Goal: Transaction & Acquisition: Subscribe to service/newsletter

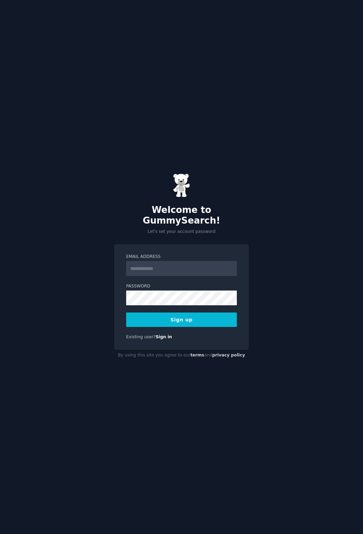
click at [198, 275] on input "Email Address" at bounding box center [181, 268] width 111 height 15
type input "**********"
click at [214, 325] on button "Sign up" at bounding box center [181, 319] width 111 height 14
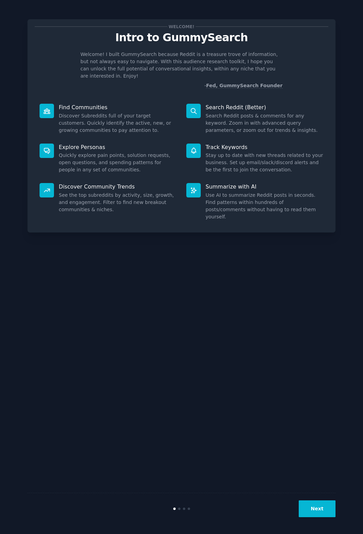
click at [330, 517] on button "Next" at bounding box center [316, 508] width 37 height 17
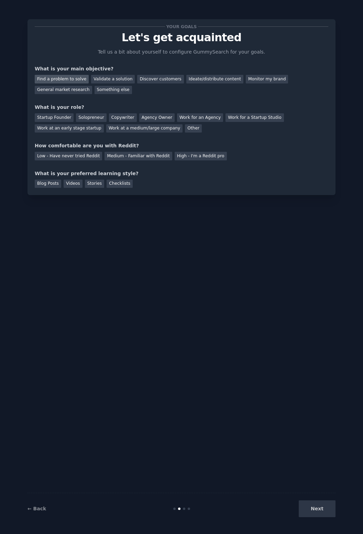
click at [69, 76] on div "Find a problem to solve" at bounding box center [62, 79] width 54 height 9
click at [154, 79] on div "Discover customers" at bounding box center [160, 79] width 46 height 9
click at [68, 75] on div "Find a problem to solve" at bounding box center [62, 79] width 54 height 9
click at [61, 116] on div "Startup Founder" at bounding box center [54, 117] width 39 height 9
click at [140, 155] on div "Medium - Familiar with Reddit" at bounding box center [137, 156] width 67 height 9
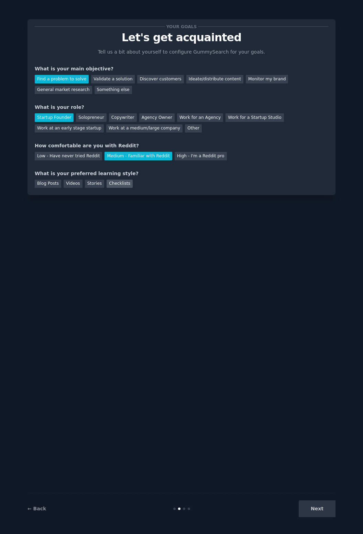
click at [116, 181] on div "Checklists" at bounding box center [119, 184] width 26 height 9
click at [321, 517] on button "Next" at bounding box center [316, 508] width 37 height 17
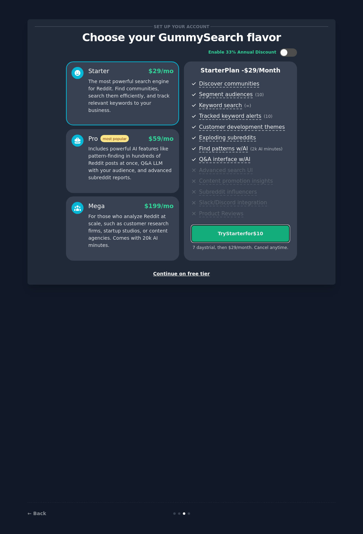
click at [271, 232] on div "Try Starter for $10" at bounding box center [240, 233] width 98 height 7
